Goal: Navigation & Orientation: Find specific page/section

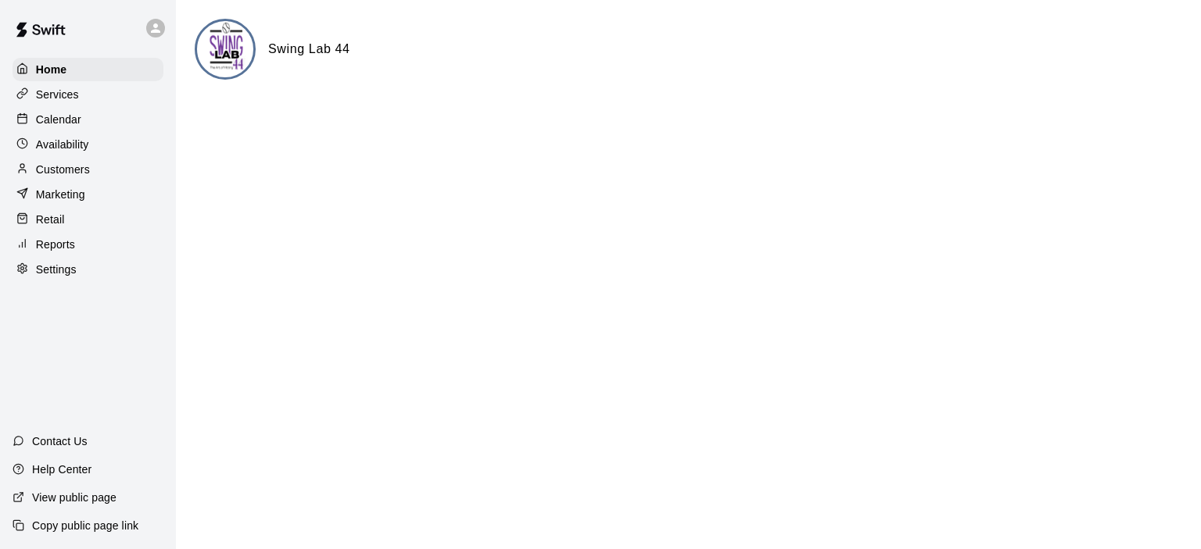
click at [81, 174] on p "Customers" at bounding box center [63, 170] width 54 height 16
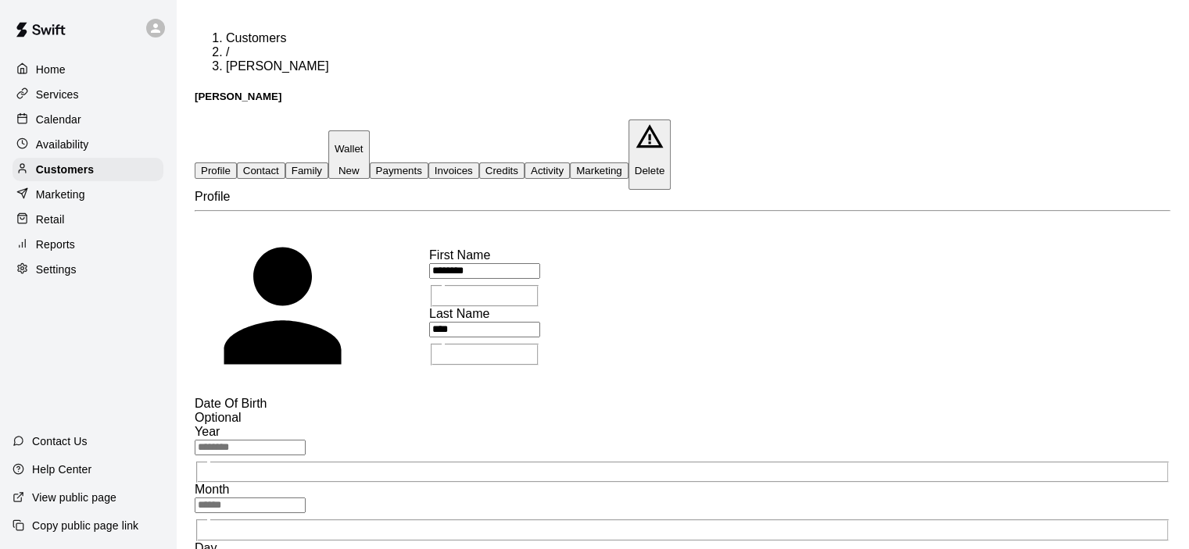
click at [428, 163] on button "Payments" at bounding box center [399, 171] width 59 height 16
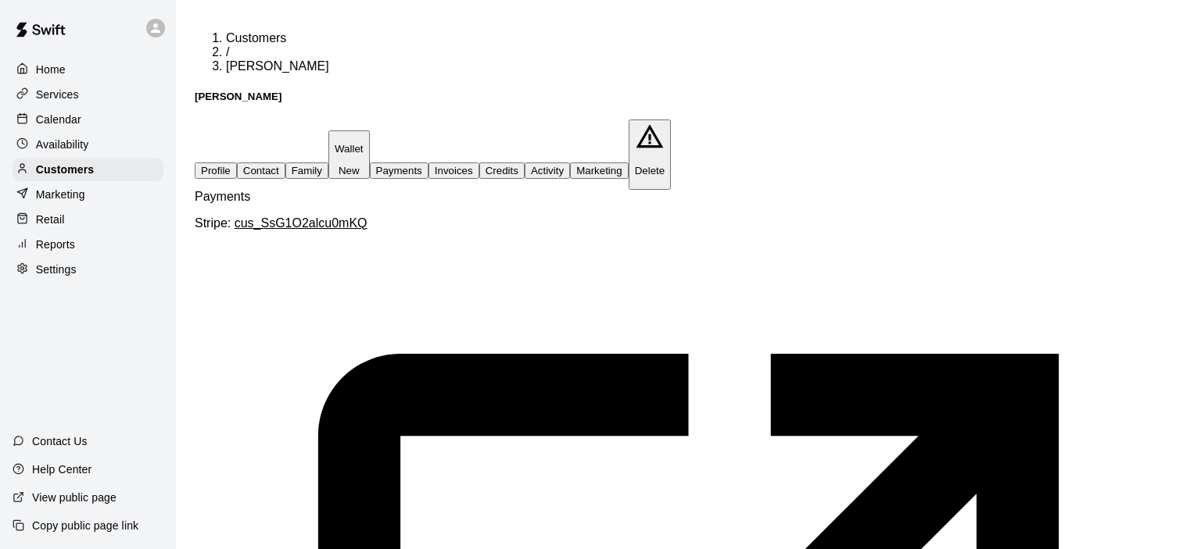
click at [363, 143] on p "Wallet" at bounding box center [349, 149] width 29 height 12
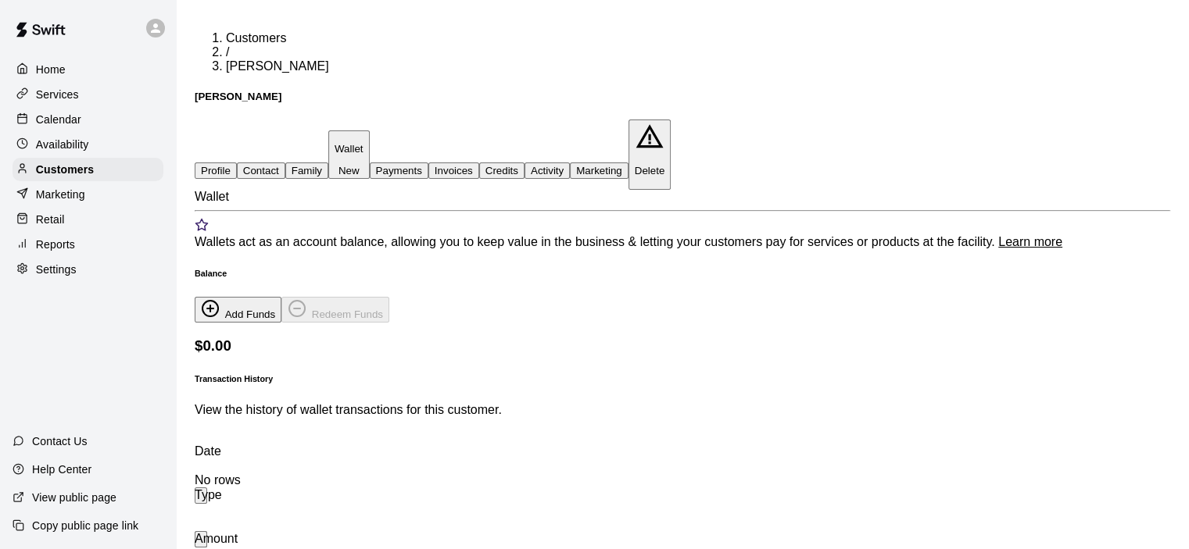
click at [328, 163] on button "Family" at bounding box center [306, 171] width 43 height 16
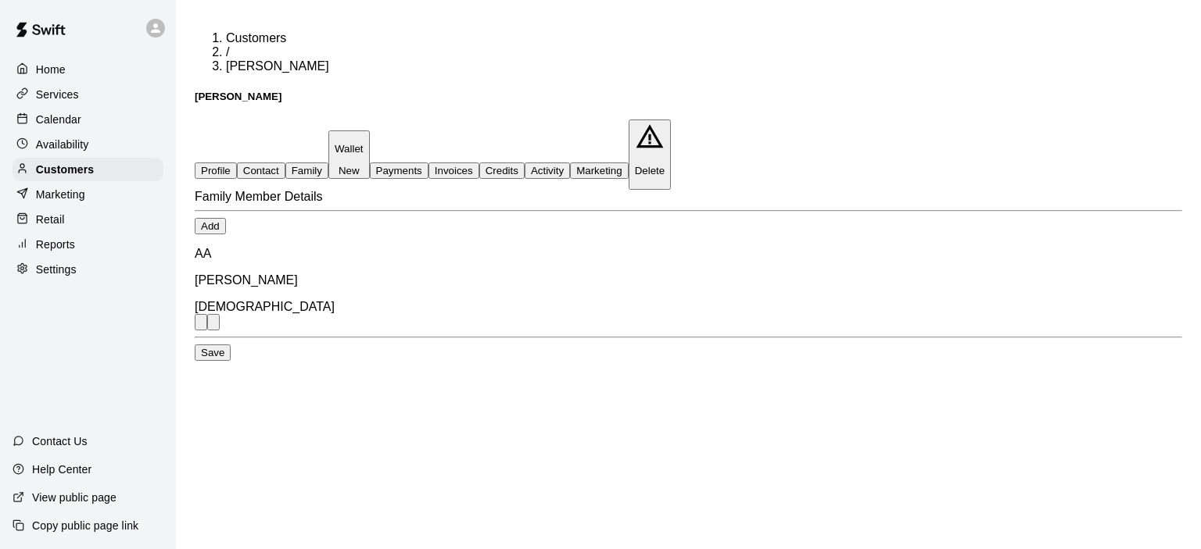
click at [285, 163] on button "Contact" at bounding box center [261, 171] width 48 height 16
select select "**"
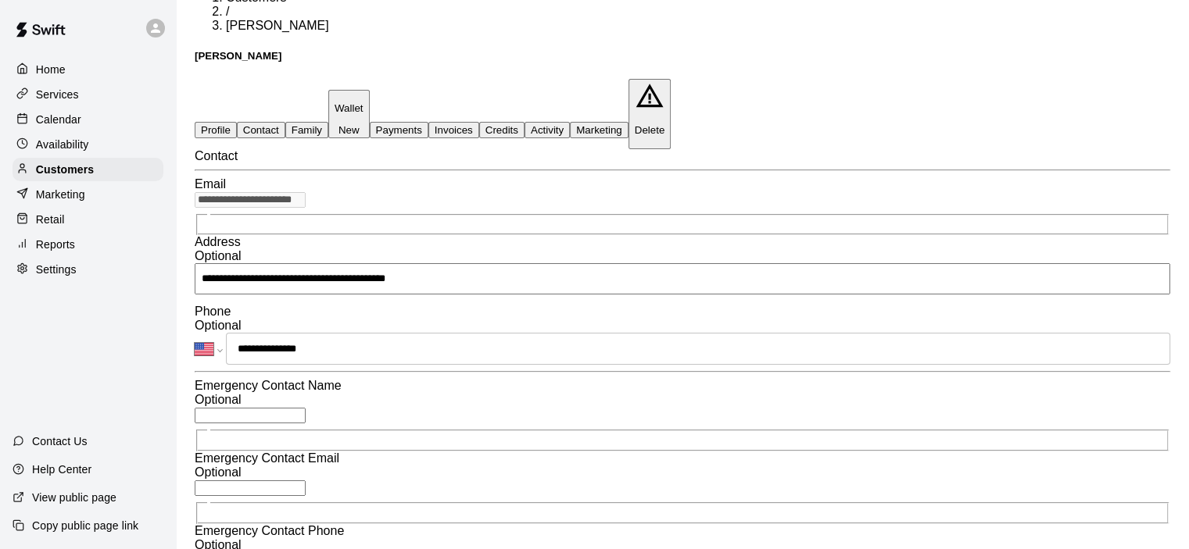
scroll to position [78, 0]
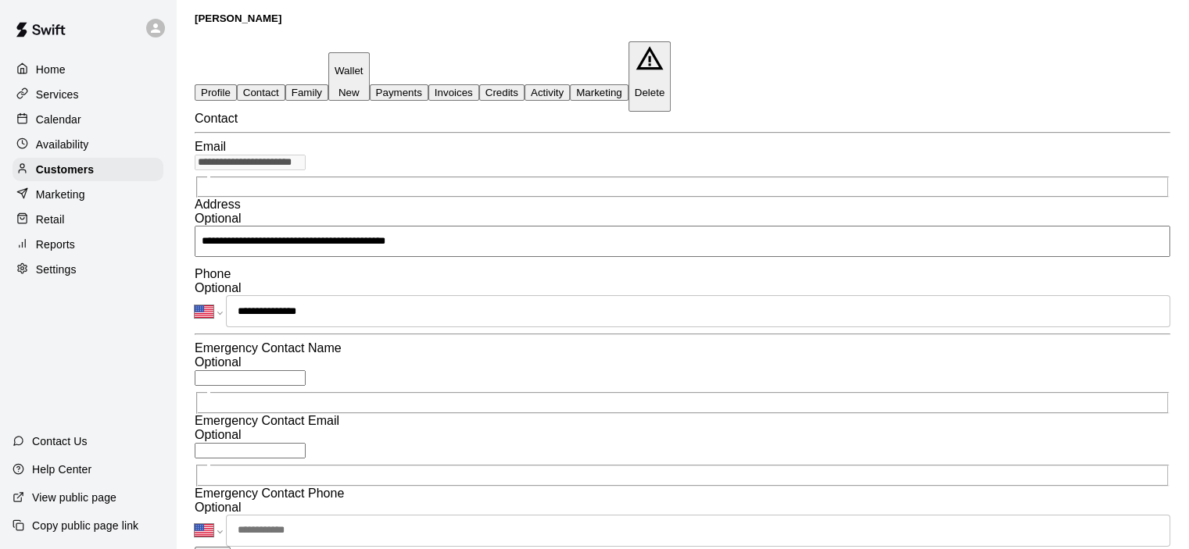
click at [570, 84] on button "Activity" at bounding box center [546, 92] width 45 height 16
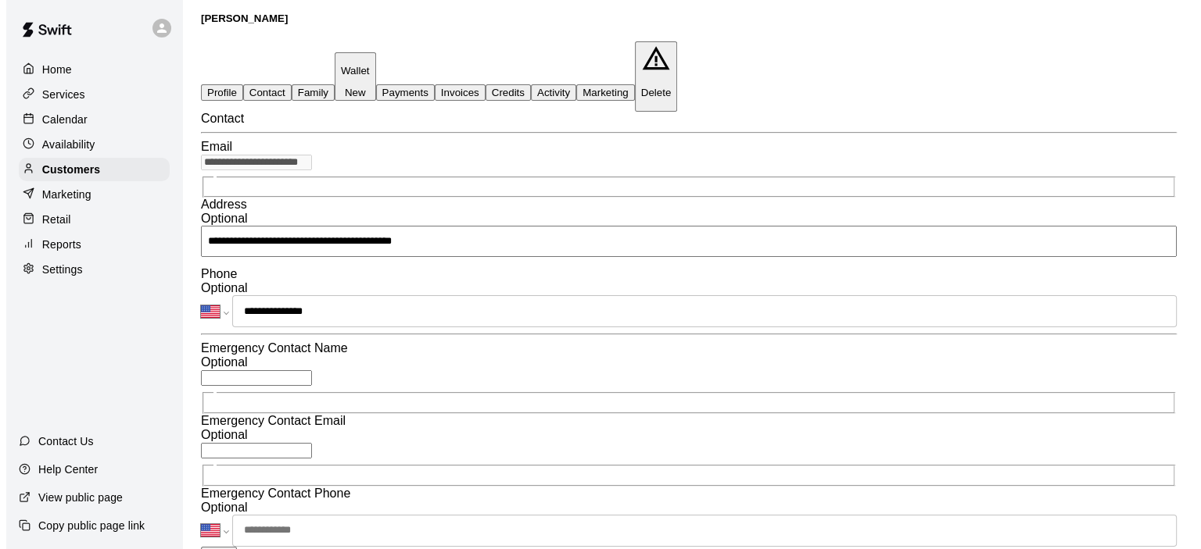
scroll to position [0, 0]
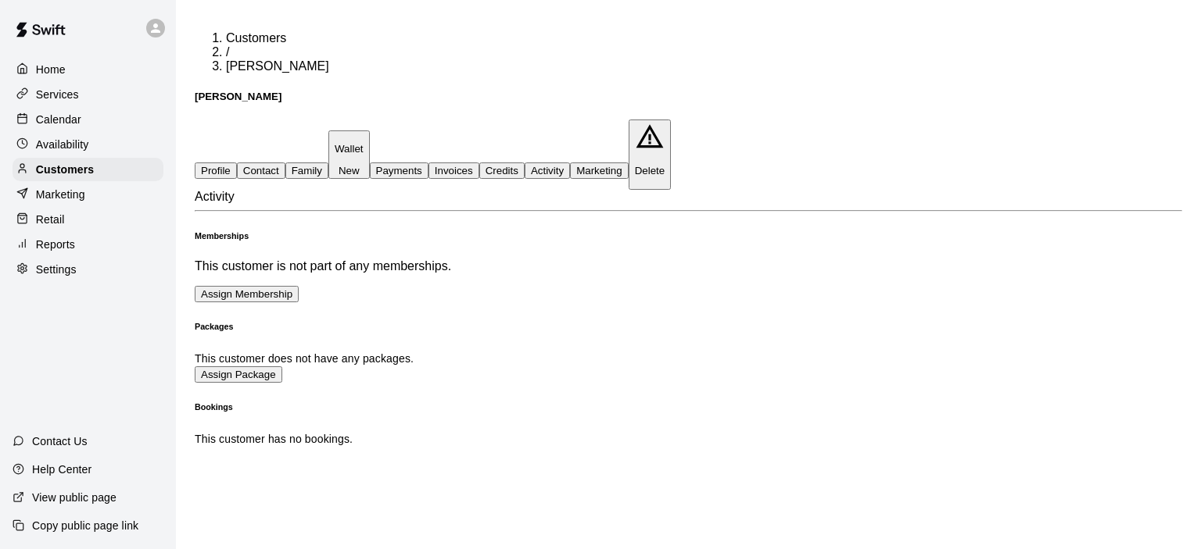
click at [428, 163] on button "Payments" at bounding box center [399, 171] width 59 height 16
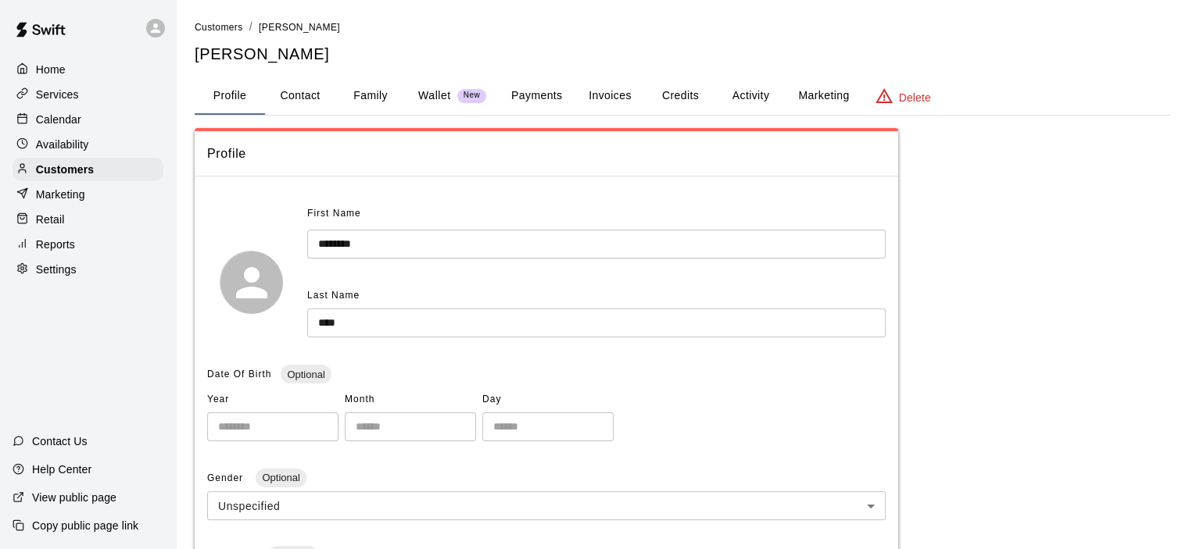
click at [542, 93] on button "Payments" at bounding box center [537, 96] width 76 height 38
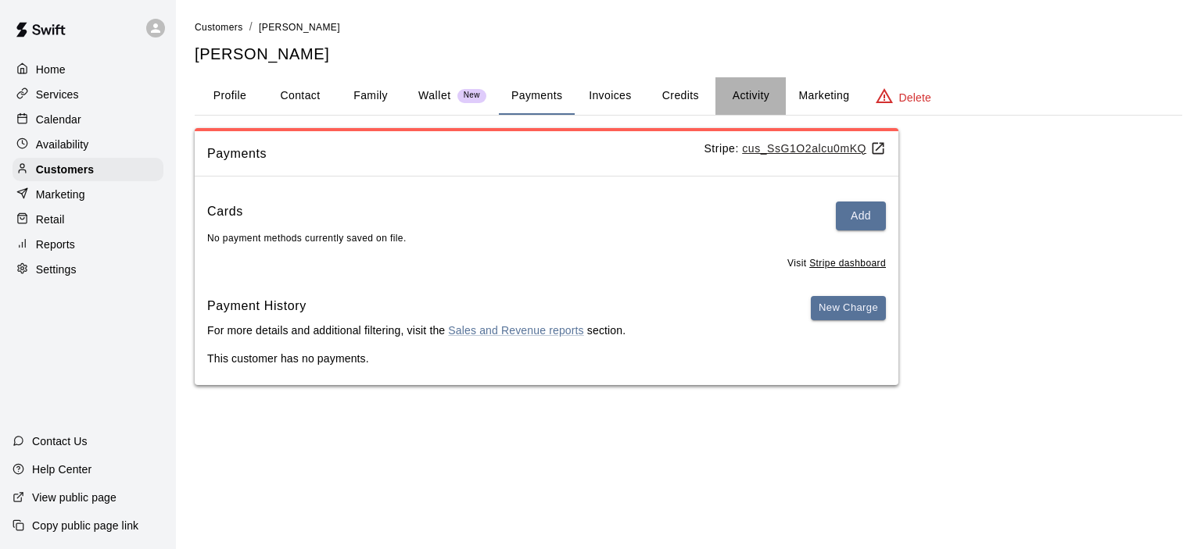
click at [746, 106] on button "Activity" at bounding box center [750, 96] width 70 height 38
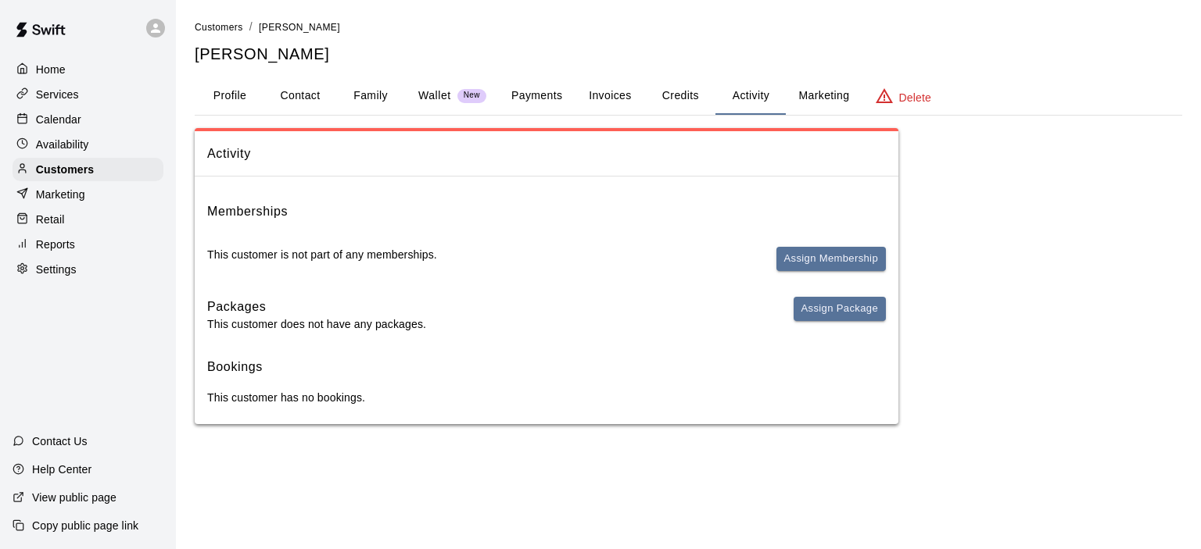
click at [535, 99] on button "Payments" at bounding box center [537, 96] width 76 height 38
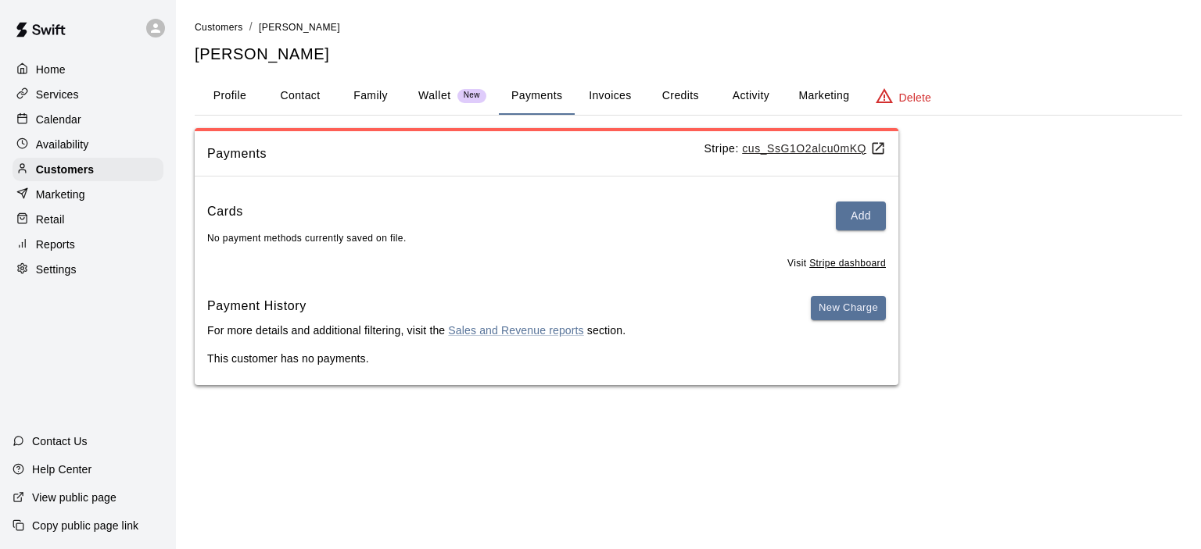
click at [315, 98] on button "Contact" at bounding box center [300, 96] width 70 height 38
select select "**"
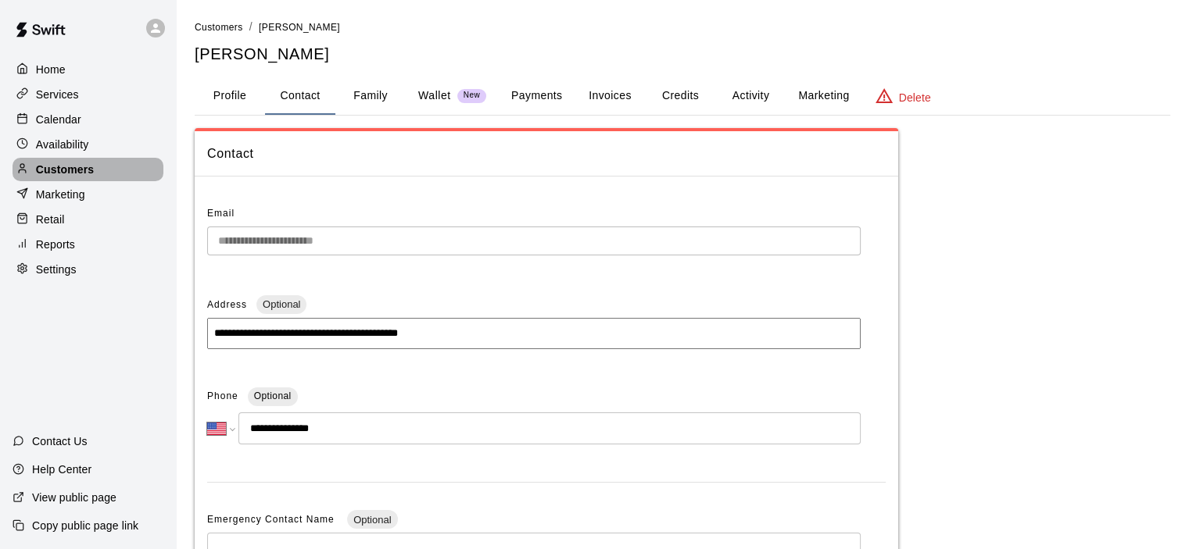
click at [81, 166] on div "Customers" at bounding box center [88, 169] width 151 height 23
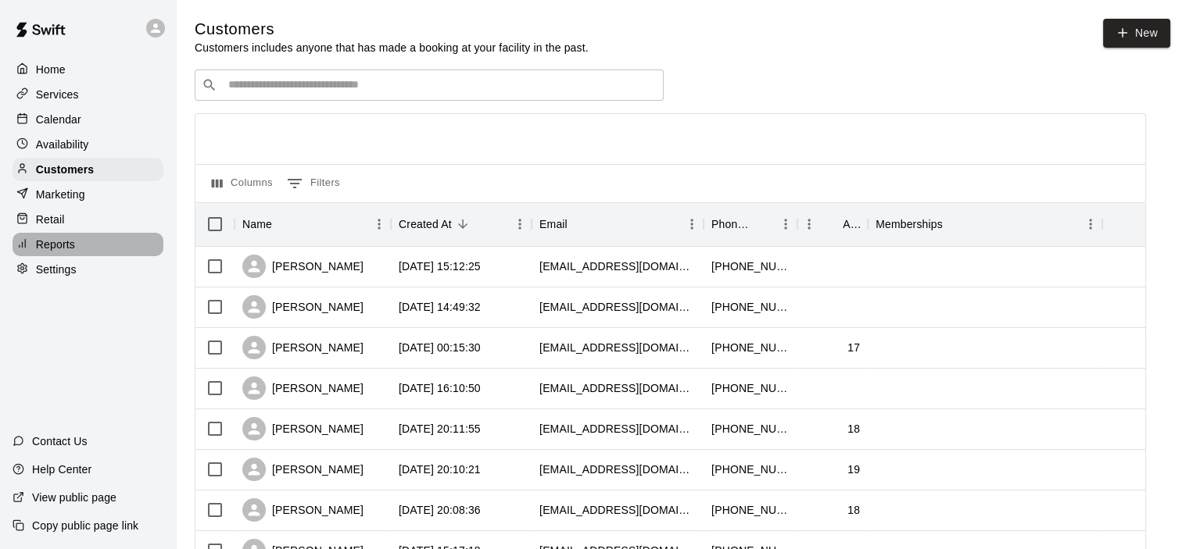
click at [81, 250] on div "Reports" at bounding box center [88, 244] width 151 height 23
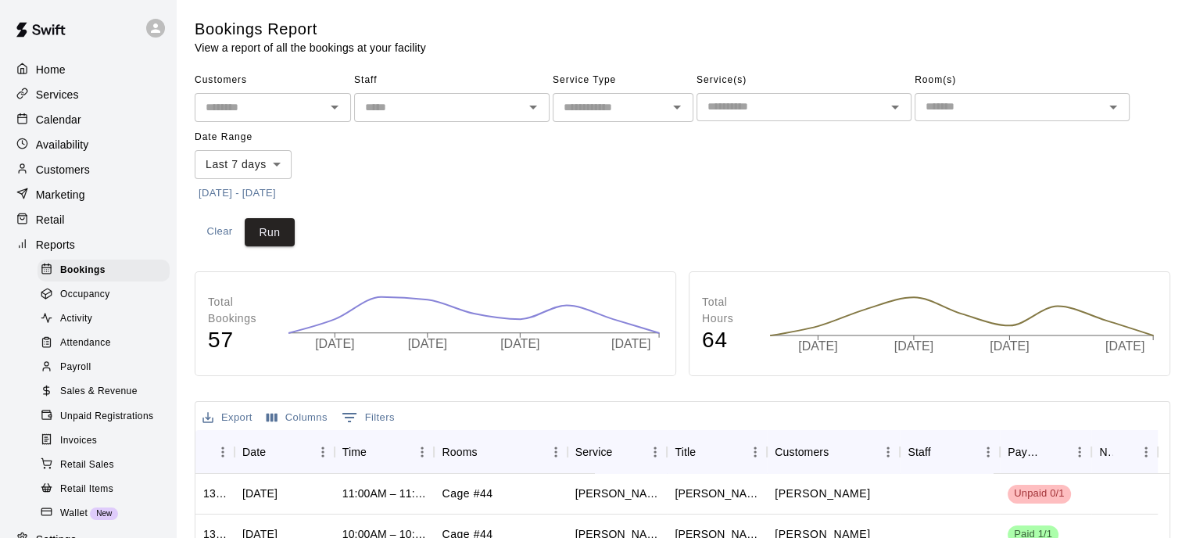
click at [106, 399] on span "Sales & Revenue" at bounding box center [98, 392] width 77 height 16
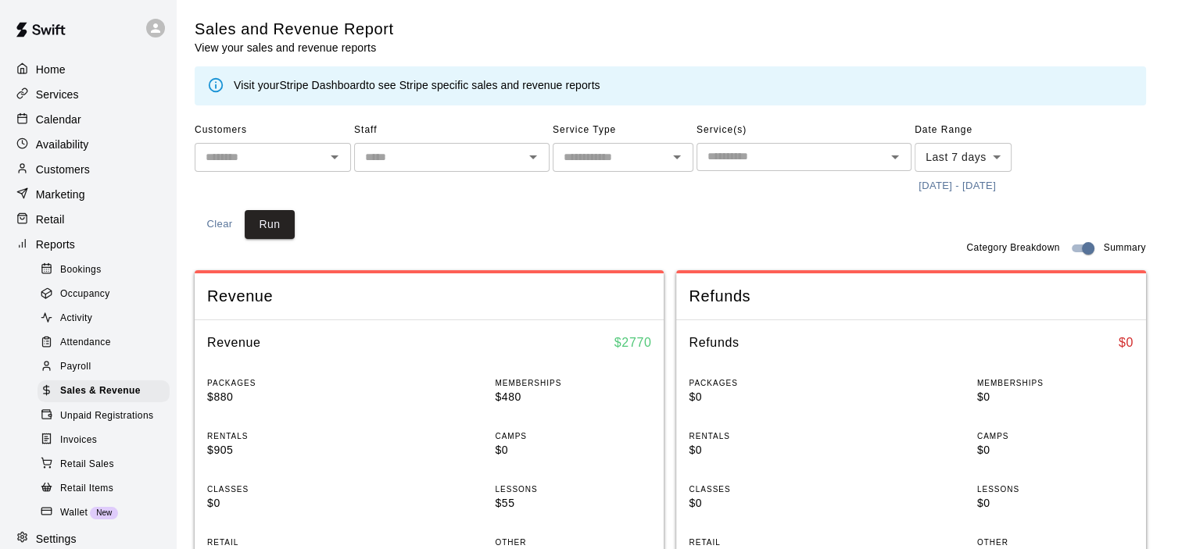
click at [313, 84] on link "Stripe Dashboard" at bounding box center [322, 85] width 87 height 13
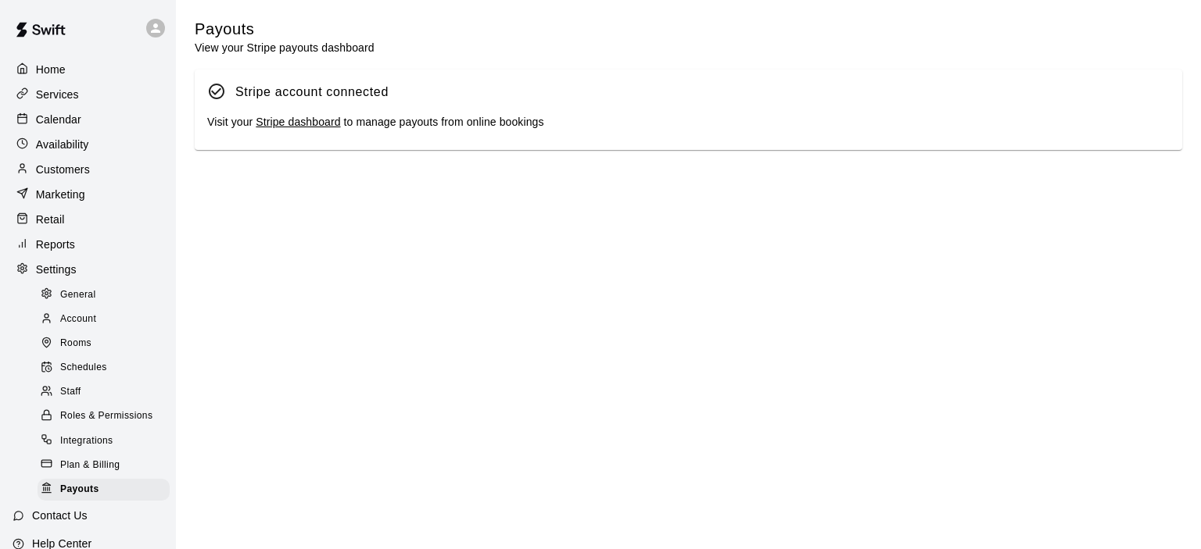
click at [313, 124] on link "Stripe dashboard" at bounding box center [298, 122] width 84 height 13
